Goal: Task Accomplishment & Management: Use online tool/utility

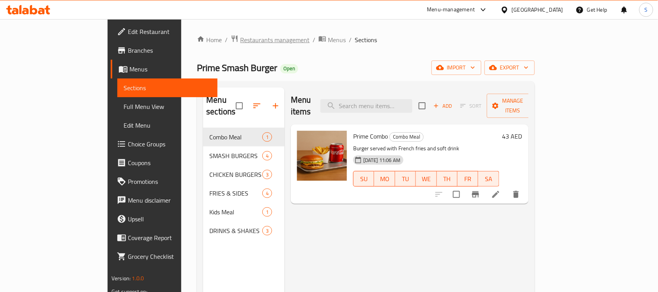
click at [240, 37] on span "Restaurants management" at bounding box center [274, 39] width 69 height 9
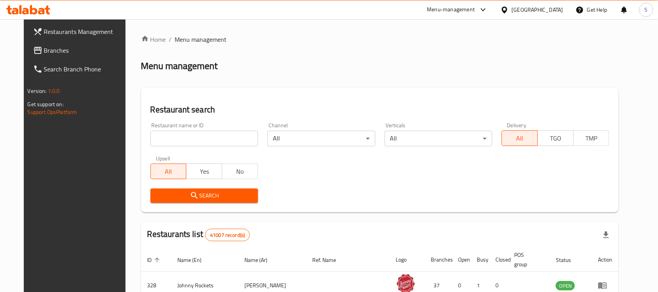
click at [531, 10] on div "[GEOGRAPHIC_DATA]" at bounding box center [537, 9] width 51 height 9
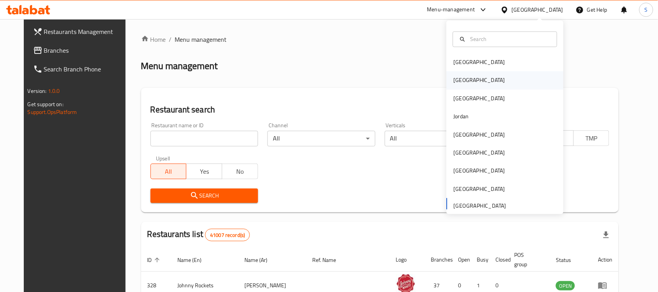
click at [461, 83] on div "[GEOGRAPHIC_DATA]" at bounding box center [480, 80] width 64 height 18
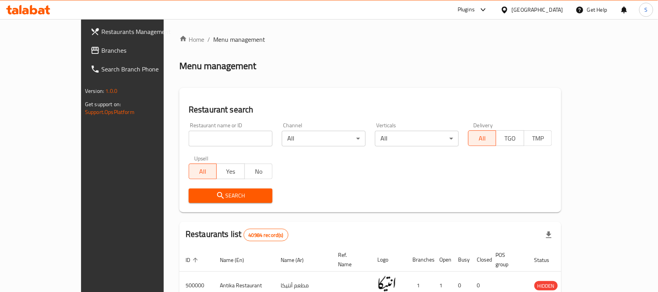
click at [101, 53] on span "Branches" at bounding box center [142, 50] width 83 height 9
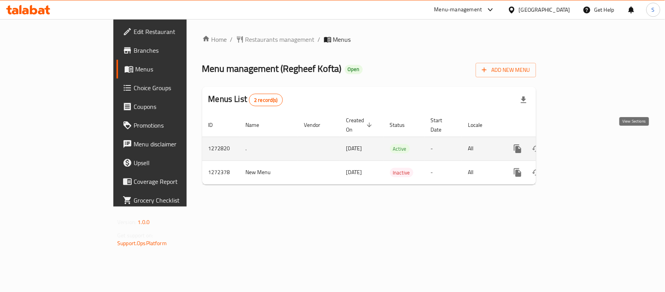
click at [579, 144] on icon "enhanced table" at bounding box center [574, 148] width 9 height 9
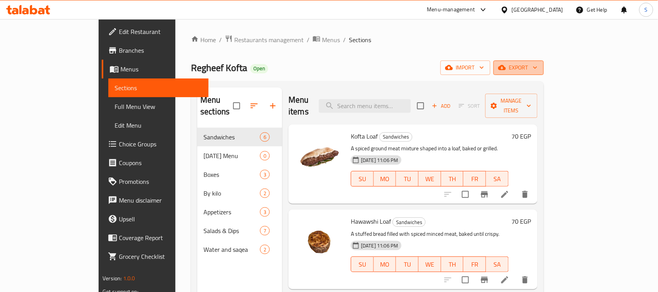
click at [544, 60] on button "export" at bounding box center [519, 67] width 50 height 14
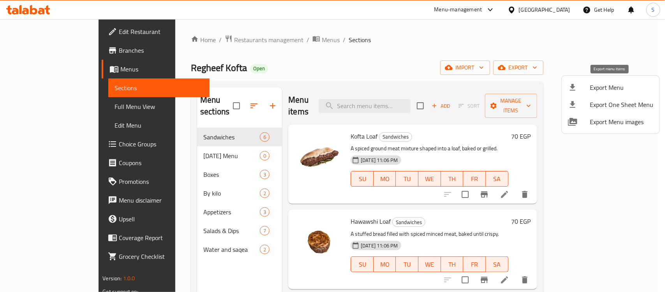
click at [579, 88] on div at bounding box center [579, 87] width 22 height 9
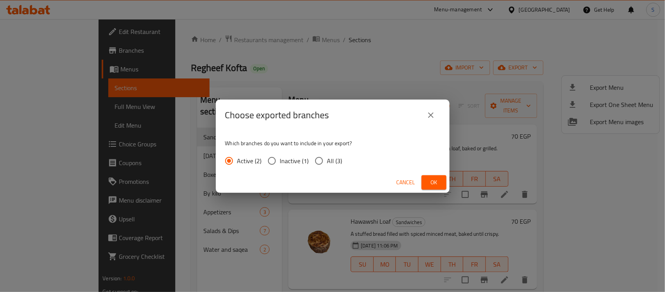
click at [334, 159] on span "All (3)" at bounding box center [334, 160] width 15 height 9
click at [327, 159] on input "All (3)" at bounding box center [319, 160] width 16 height 16
radio input "true"
click at [442, 187] on button "Ok" at bounding box center [434, 182] width 25 height 14
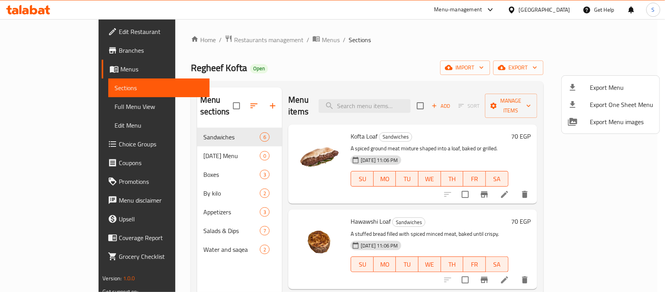
click at [34, 47] on div at bounding box center [332, 146] width 665 height 292
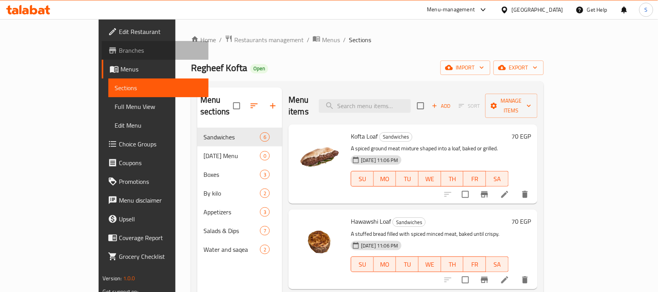
click at [119, 47] on span "Branches" at bounding box center [160, 50] width 83 height 9
